Goal: Obtain resource: Download file/media

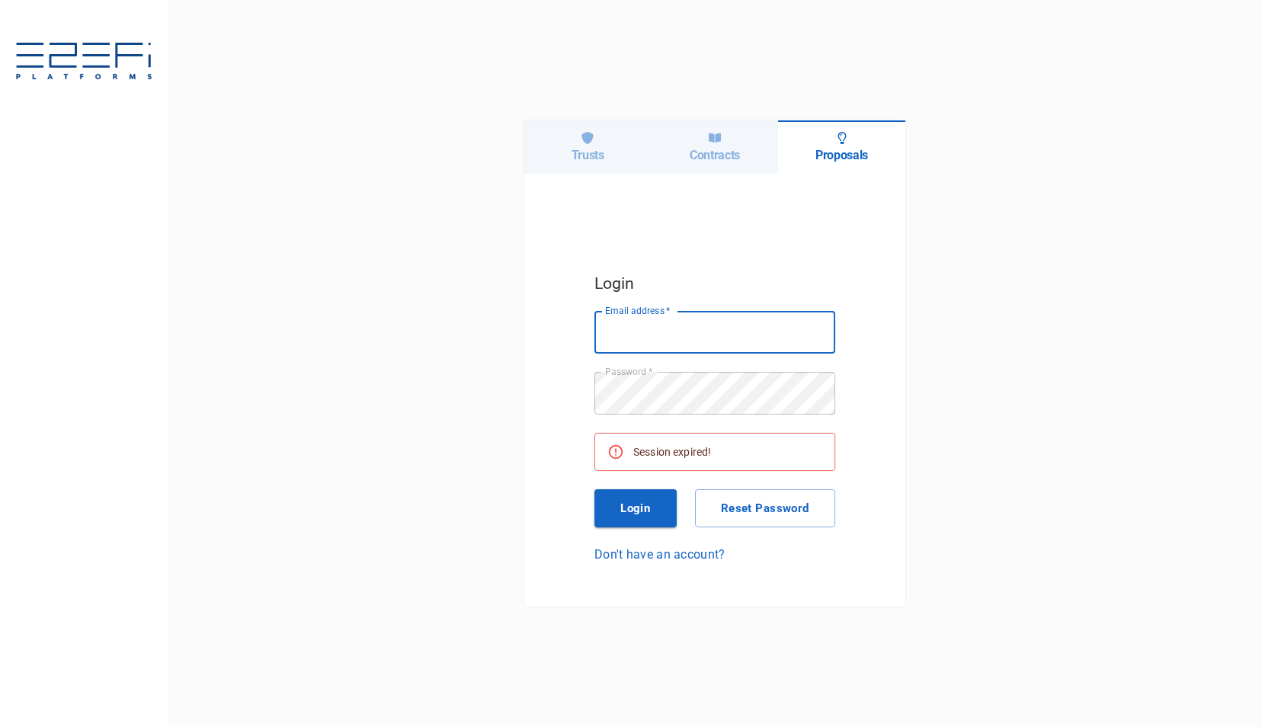
click at [652, 343] on input "Email address   *" at bounding box center [714, 332] width 241 height 43
type input "[PERSON_NAME][EMAIL_ADDRESS][DOMAIN_NAME]"
click at [643, 506] on button "Login" at bounding box center [635, 508] width 82 height 38
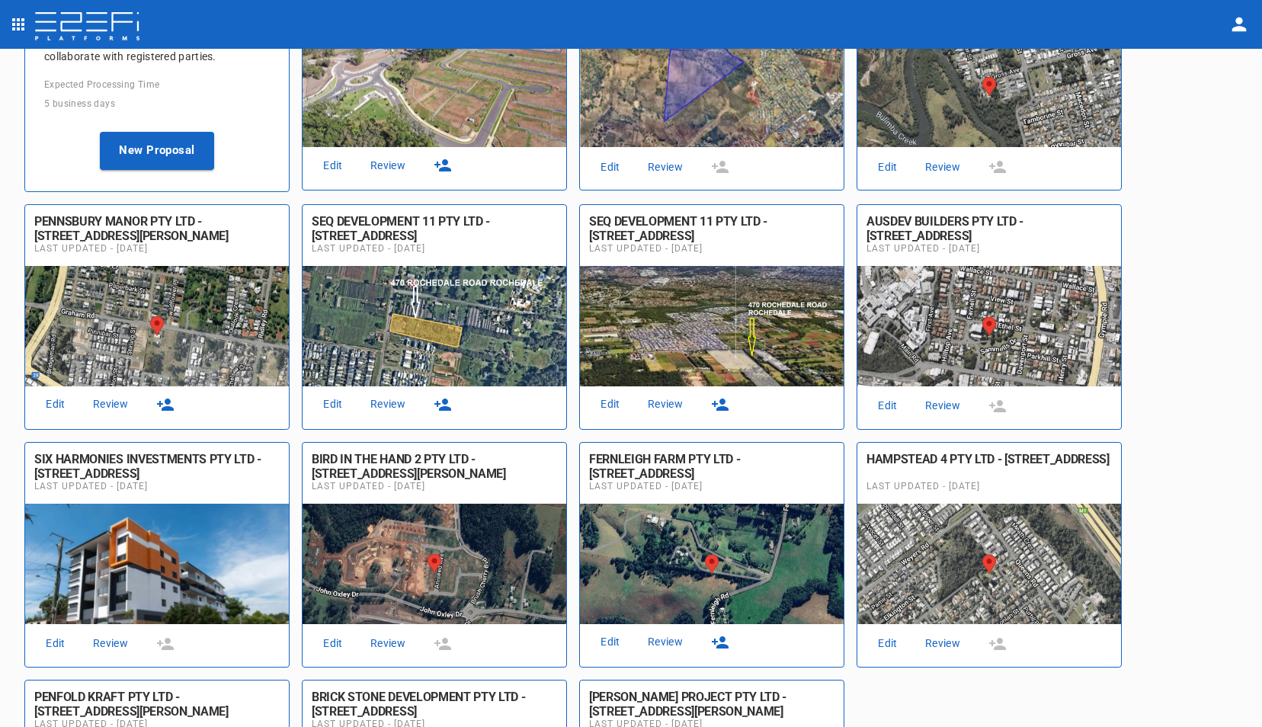
scroll to position [305, 0]
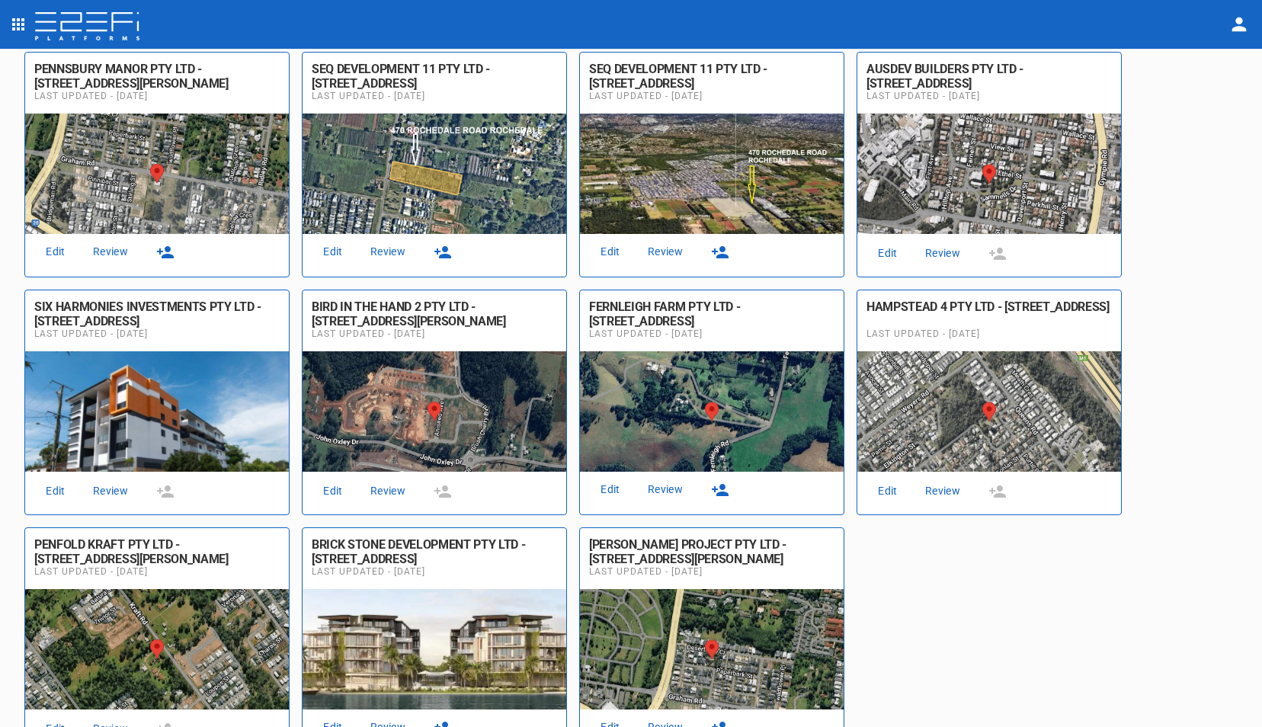
click at [385, 491] on link "Review" at bounding box center [387, 491] width 49 height 21
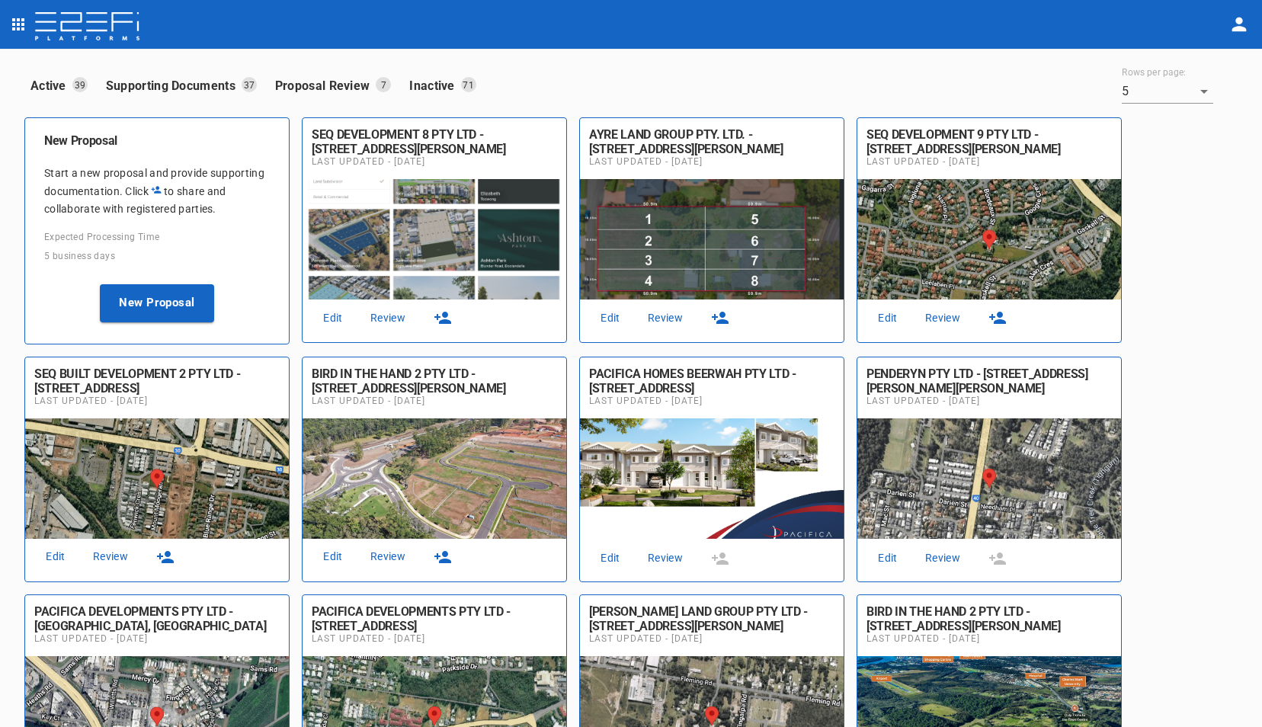
click at [387, 561] on link "Review" at bounding box center [387, 556] width 49 height 21
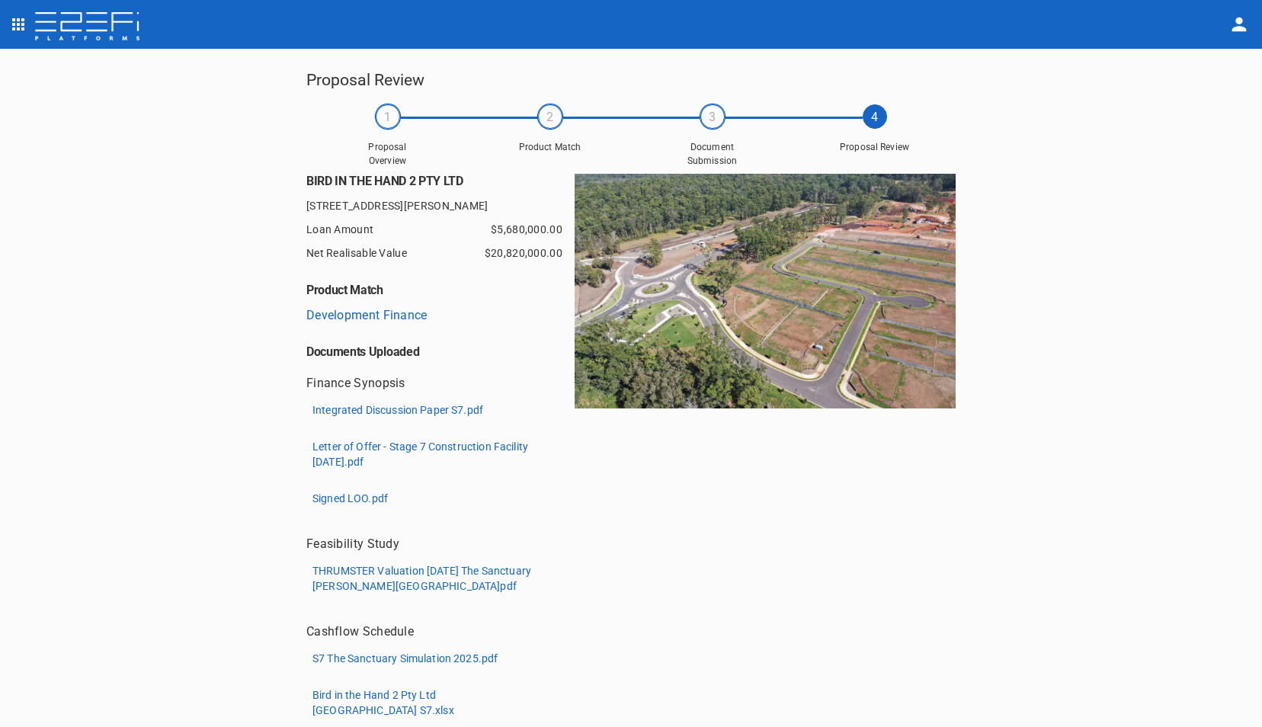
click at [382, 414] on p "Integrated Discussion Paper S7.pdf" at bounding box center [397, 409] width 171 height 15
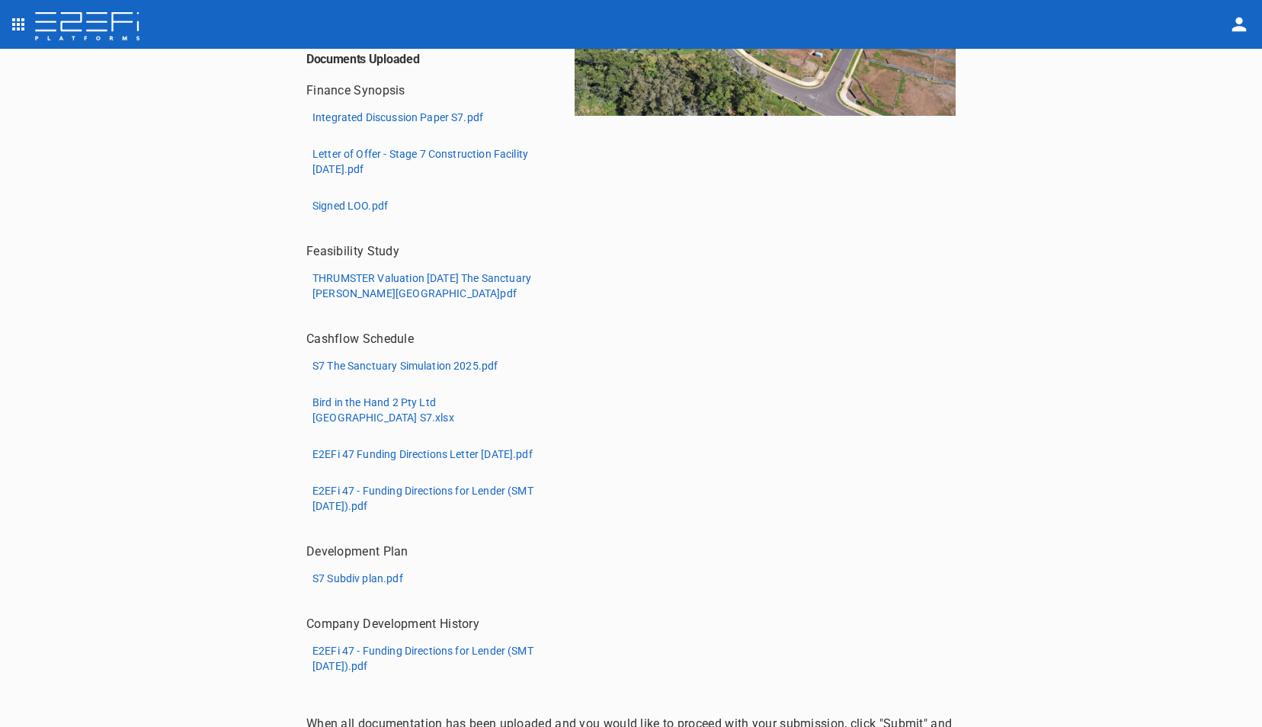
scroll to position [381, 0]
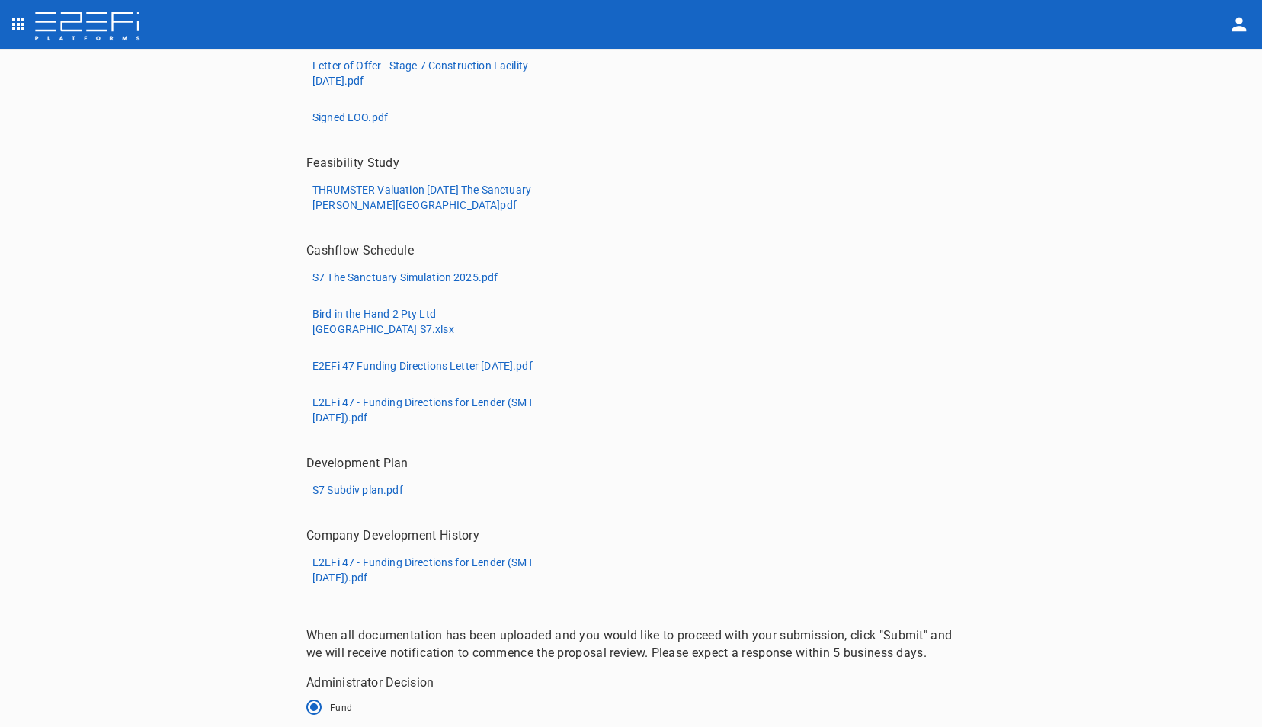
click at [386, 203] on p "THRUMSTER Valuation Dec 24 The Sanctuary John Oxley Drive.pdf" at bounding box center [426, 197] width 228 height 30
click at [20, 21] on icon "open drawer" at bounding box center [18, 24] width 12 height 12
click at [72, 177] on span "Contracts" at bounding box center [104, 173] width 134 height 18
